Goal: Information Seeking & Learning: Learn about a topic

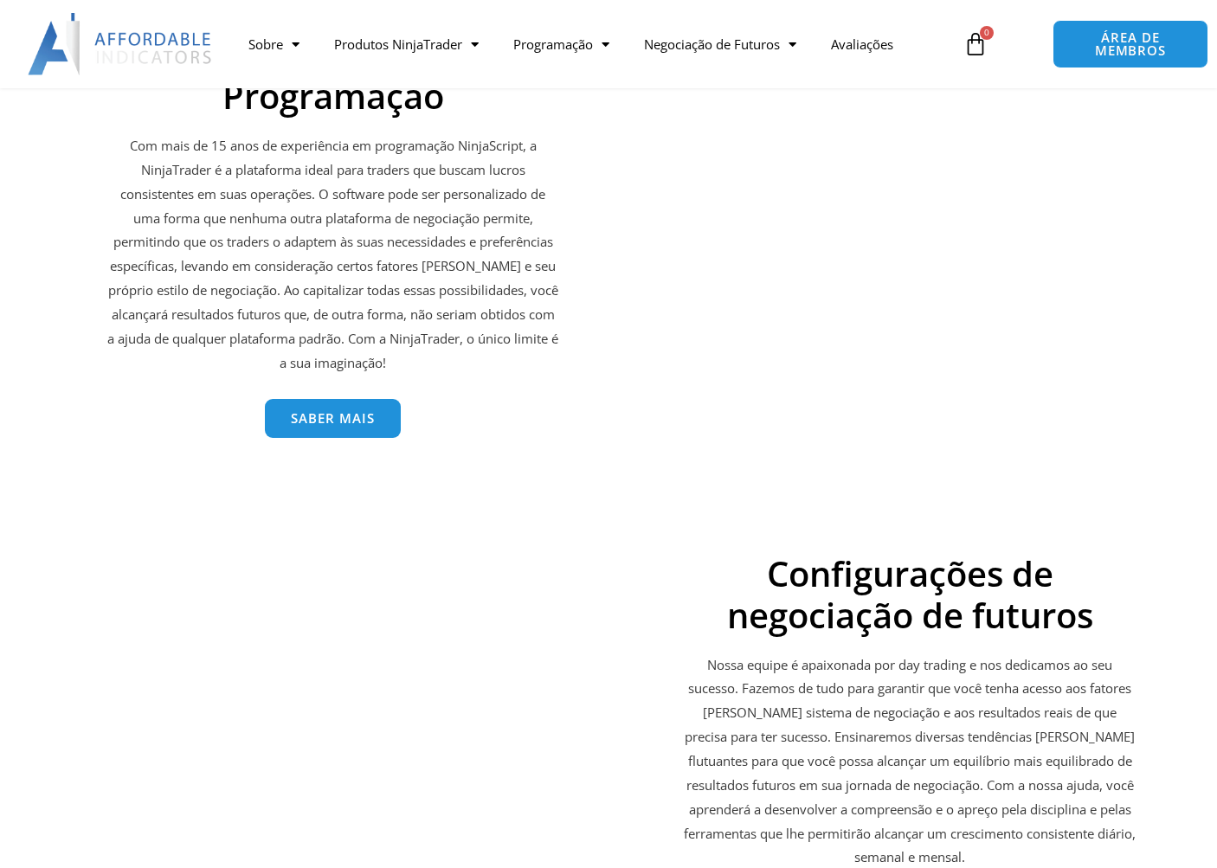
scroll to position [3115, 0]
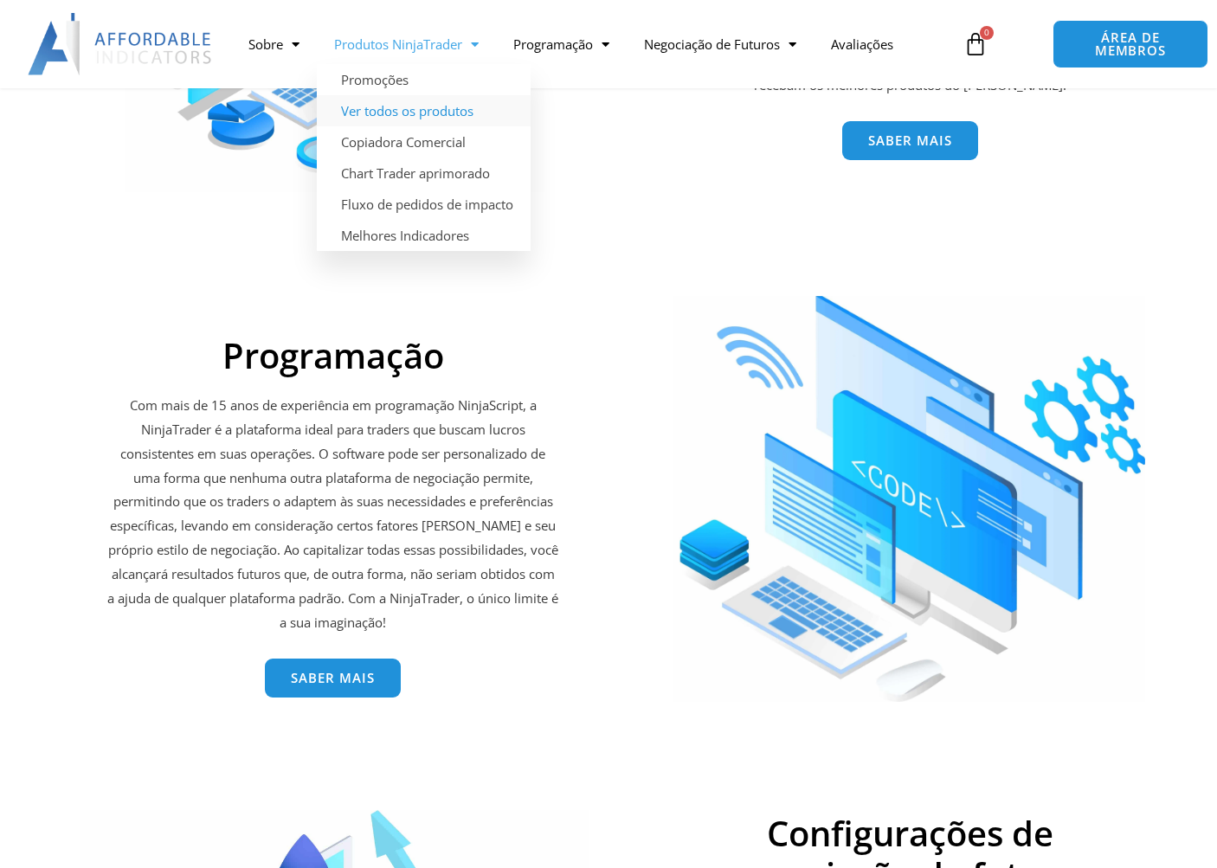
click at [405, 114] on font "Ver todos os produtos" at bounding box center [407, 110] width 132 height 17
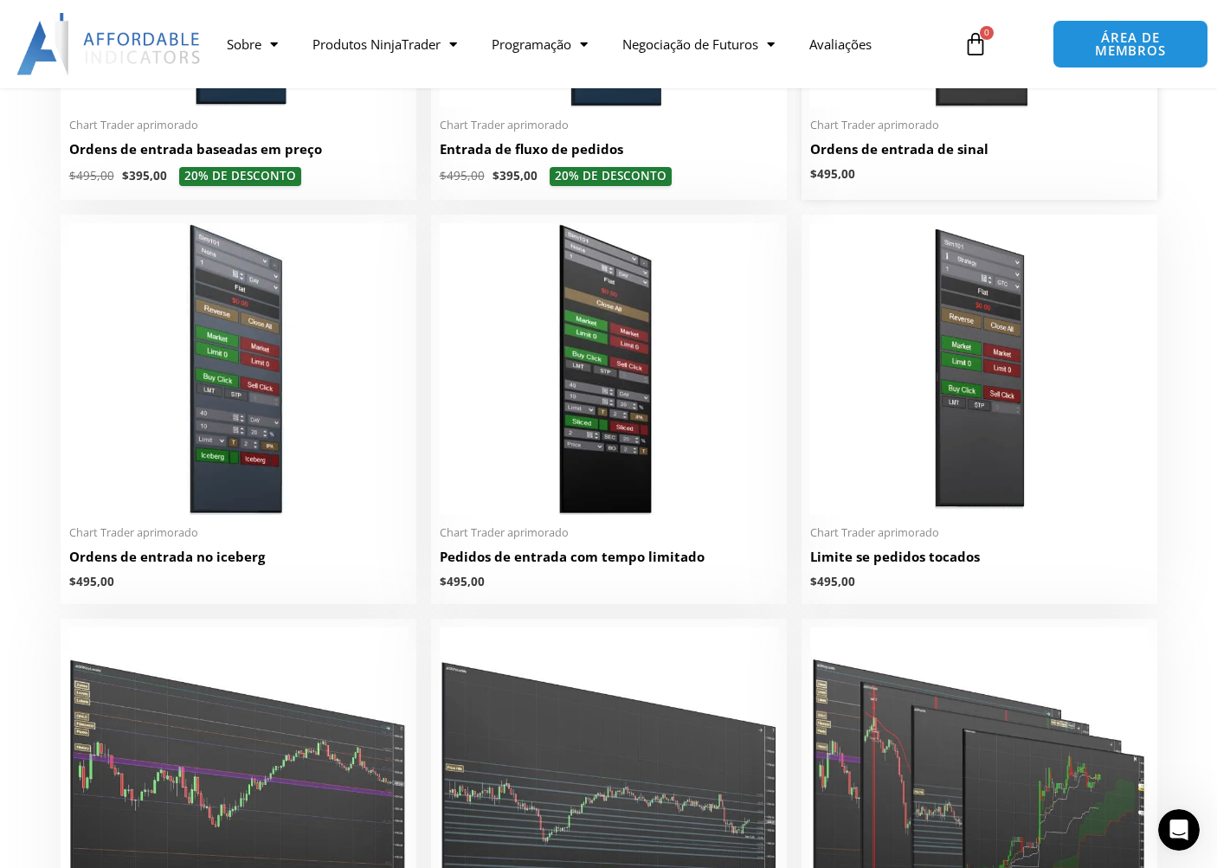
scroll to position [2250, 0]
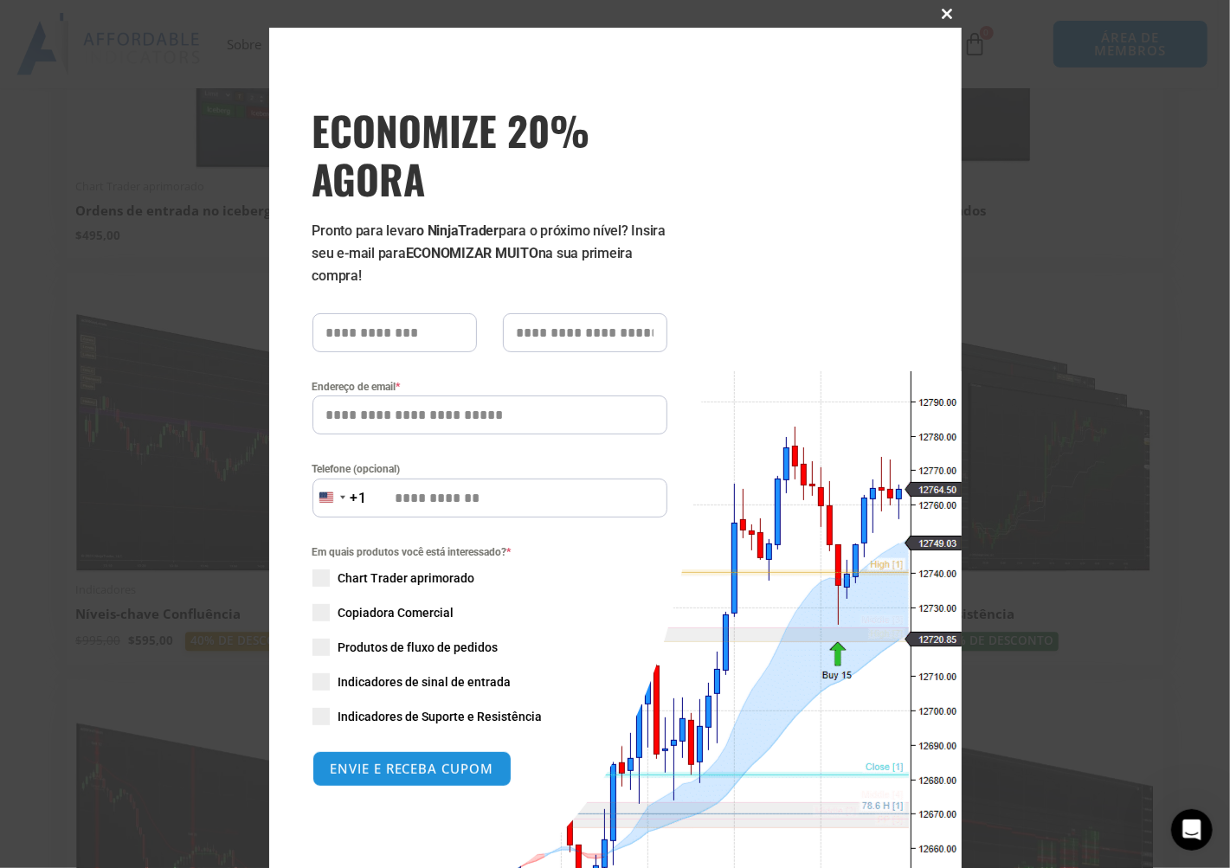
click at [944, 16] on span at bounding box center [948, 14] width 28 height 10
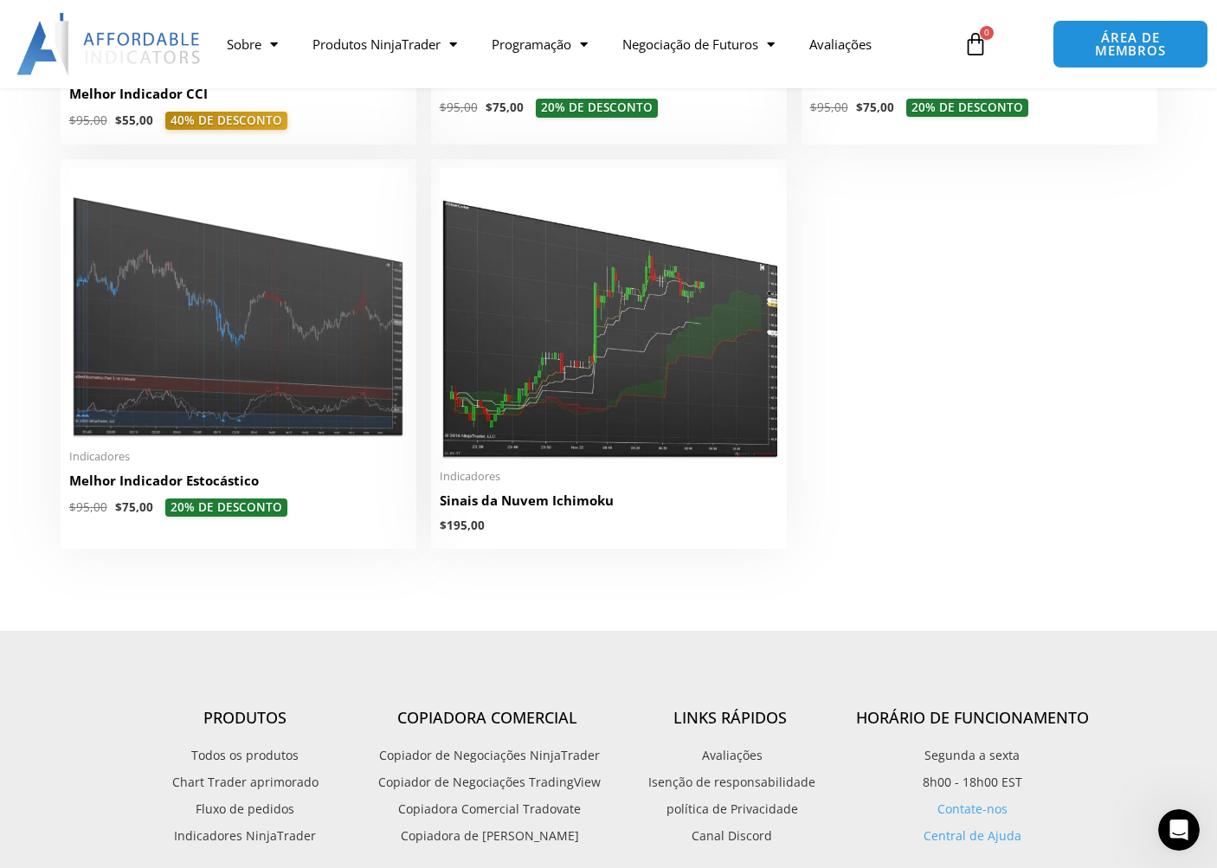
scroll to position [4154, 0]
